Goal: Find specific page/section: Find specific page/section

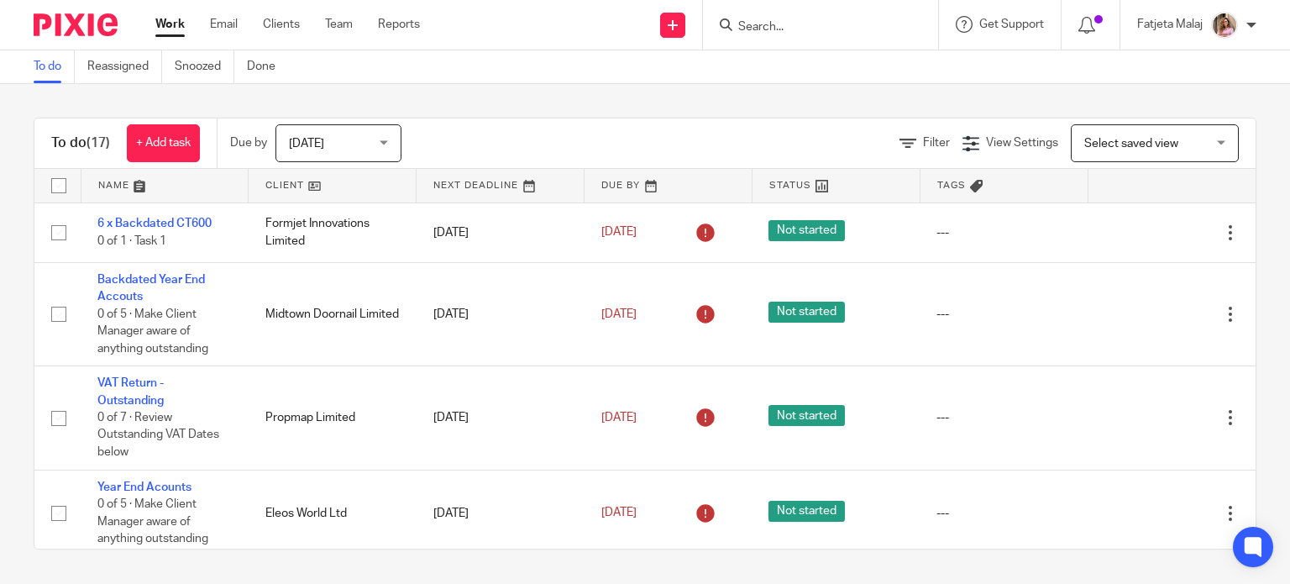
drag, startPoint x: 821, startPoint y: 8, endPoint x: 809, endPoint y: 22, distance: 17.9
click at [809, 22] on div at bounding box center [820, 25] width 235 height 50
click at [809, 22] on input "Search" at bounding box center [811, 27] width 151 height 15
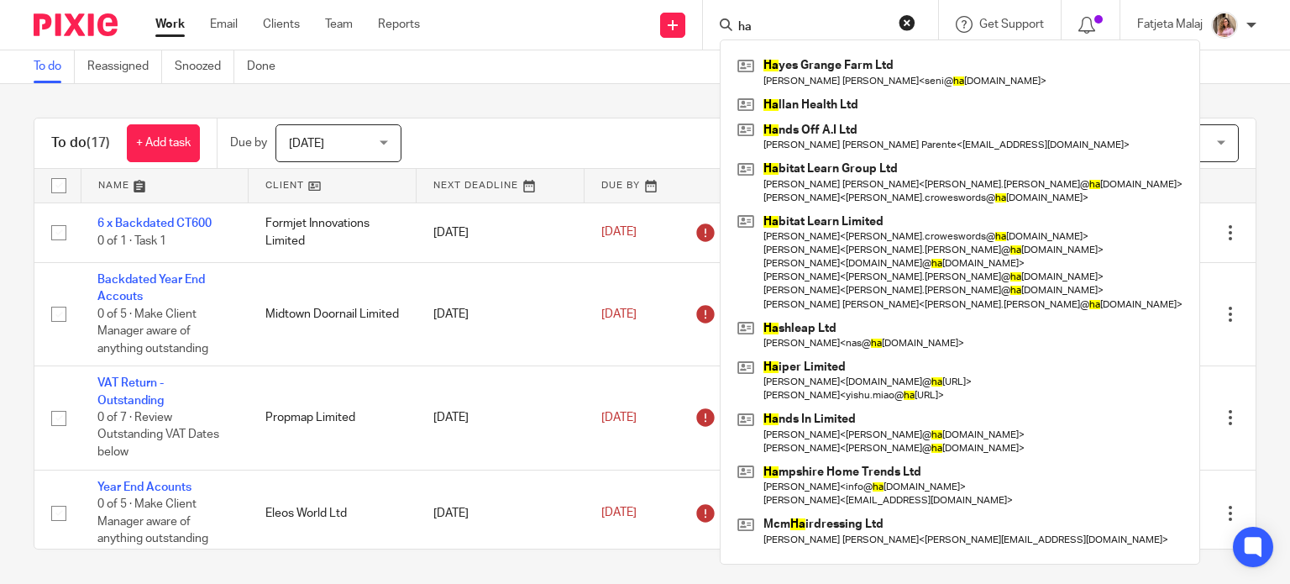
type input "h"
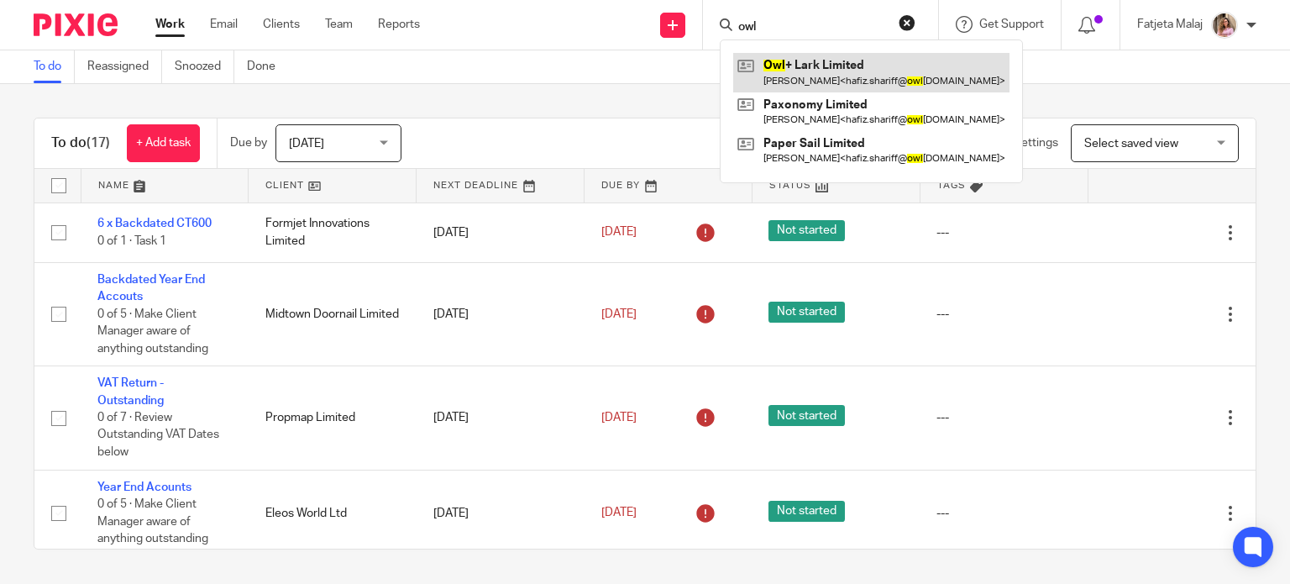
type input "owl"
click at [806, 69] on link at bounding box center [871, 72] width 276 height 39
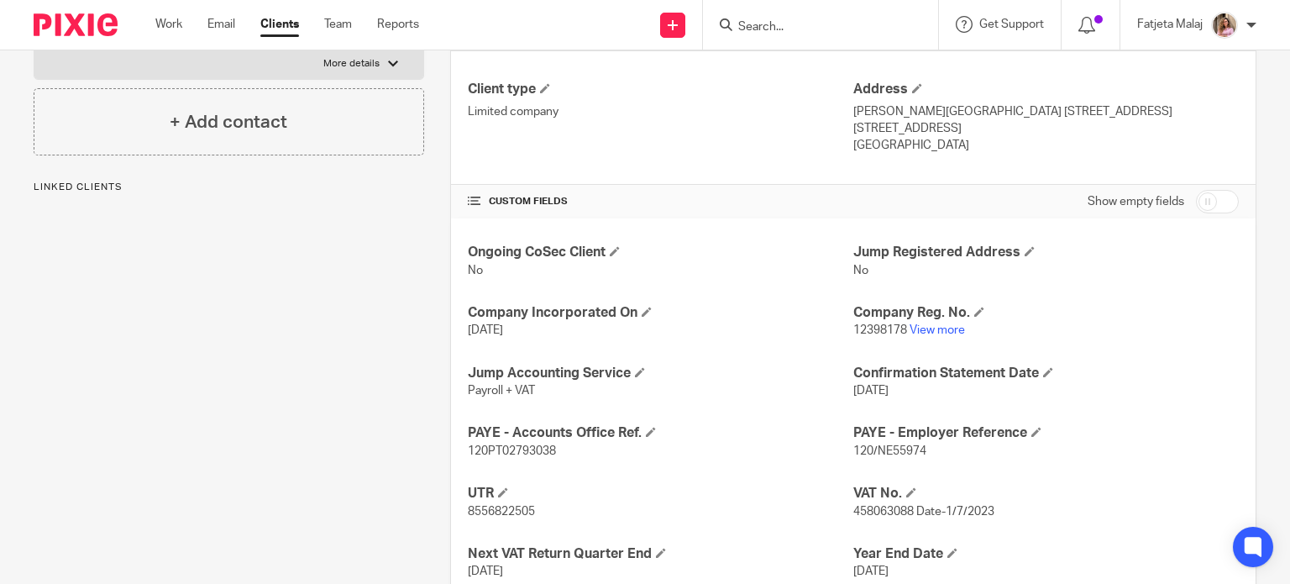
scroll to position [439, 0]
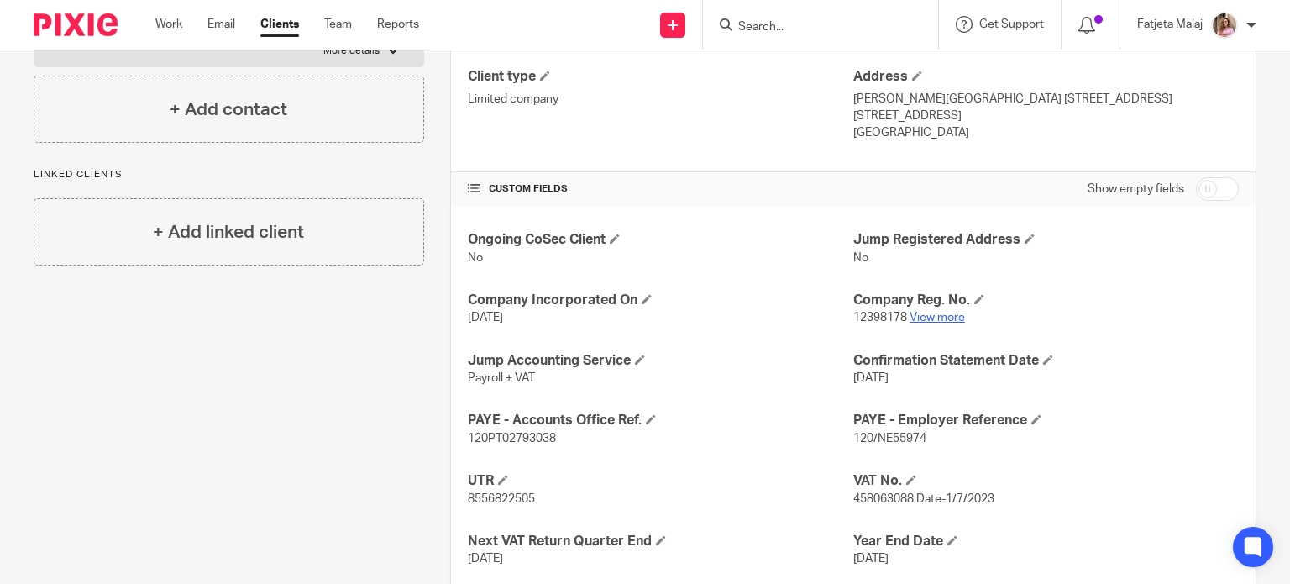
click at [929, 317] on link "View more" at bounding box center [936, 318] width 55 height 12
click at [801, 2] on div at bounding box center [820, 25] width 235 height 50
click at [783, 20] on input "Search" at bounding box center [811, 27] width 151 height 15
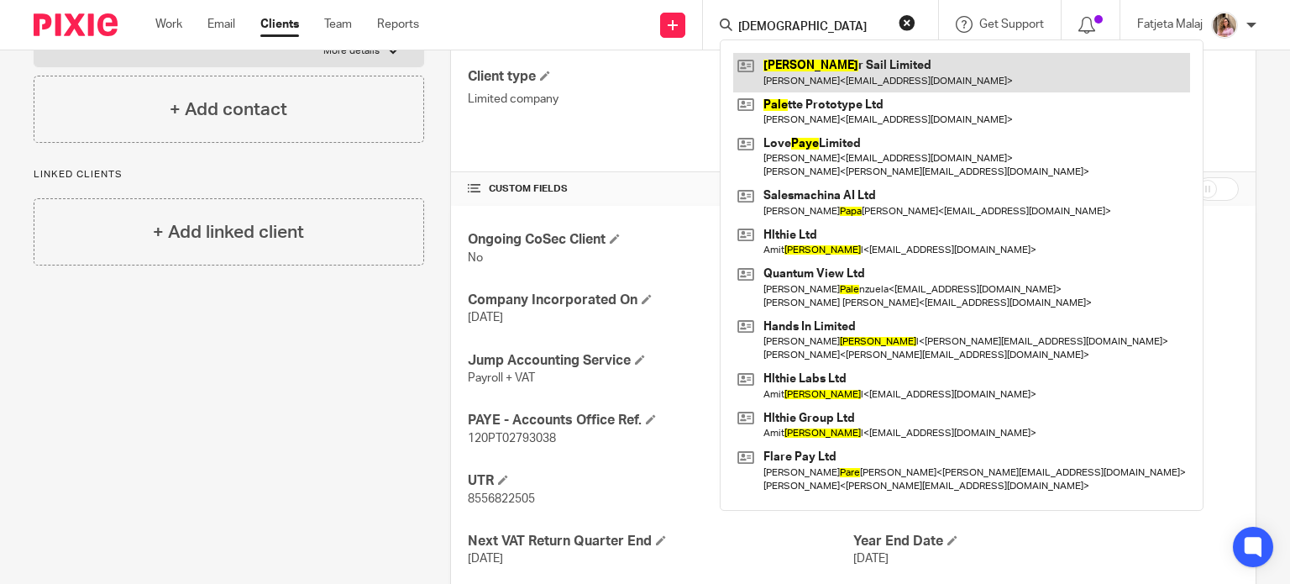
type input "[DEMOGRAPHIC_DATA]"
click at [776, 58] on link at bounding box center [961, 72] width 457 height 39
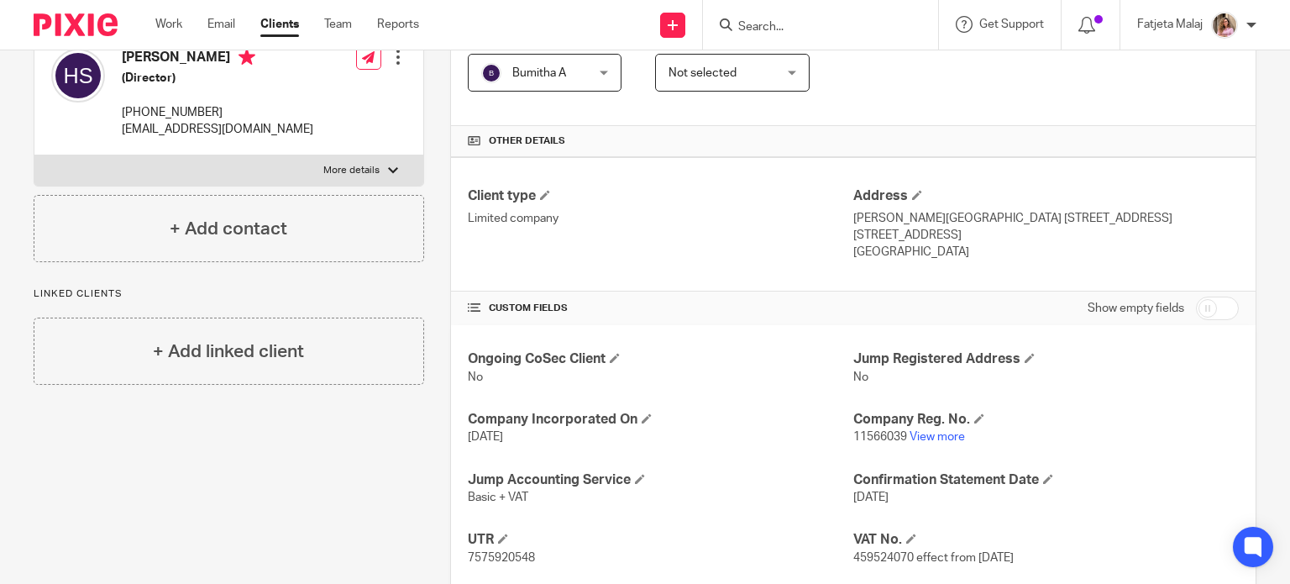
scroll to position [322, 0]
click at [934, 432] on link "View more" at bounding box center [936, 435] width 55 height 12
